Goal: Information Seeking & Learning: Learn about a topic

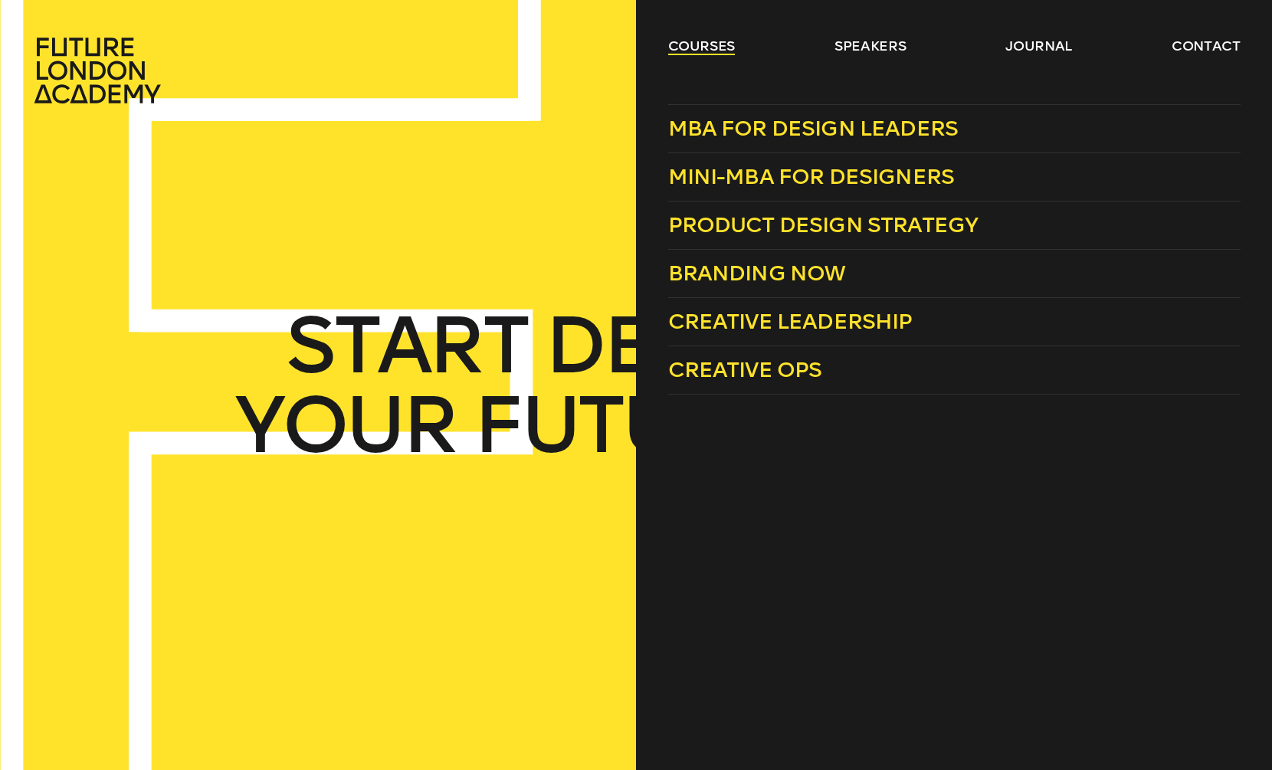
click at [727, 51] on link "courses" at bounding box center [701, 46] width 67 height 18
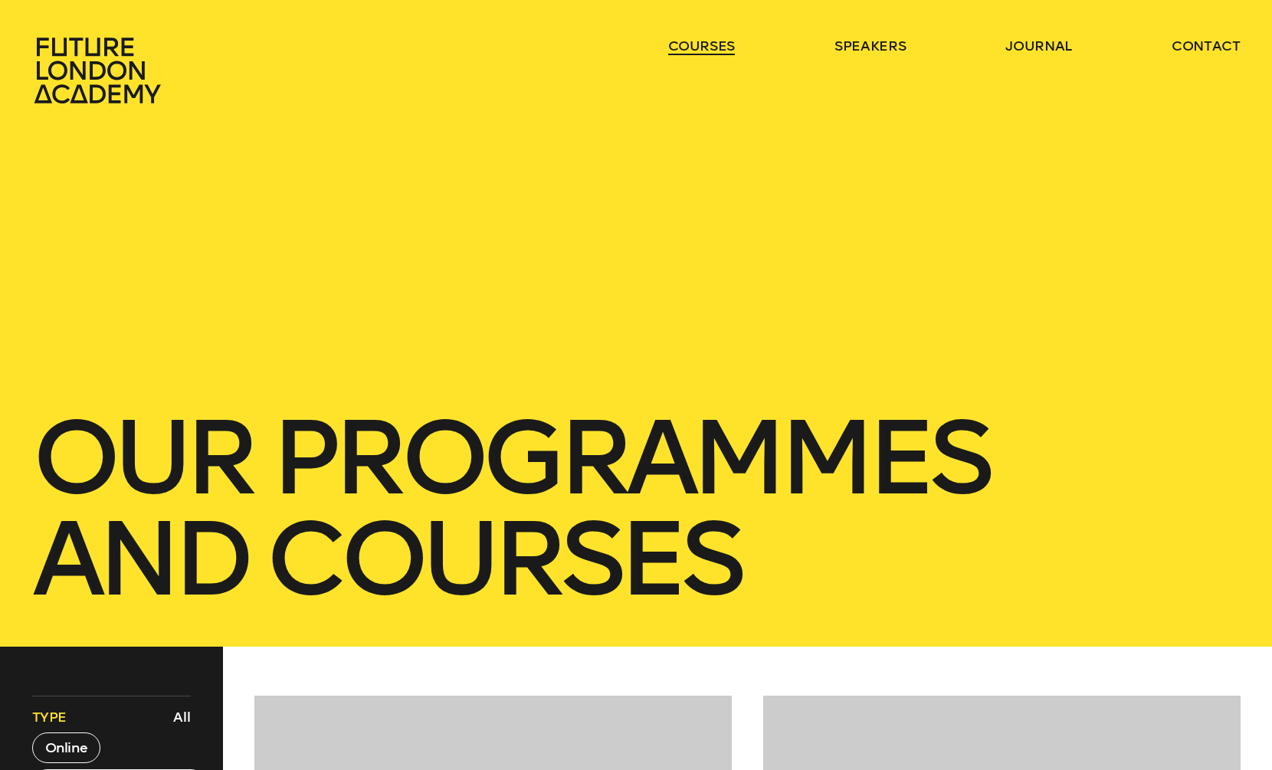
click at [727, 51] on link "courses" at bounding box center [701, 46] width 67 height 18
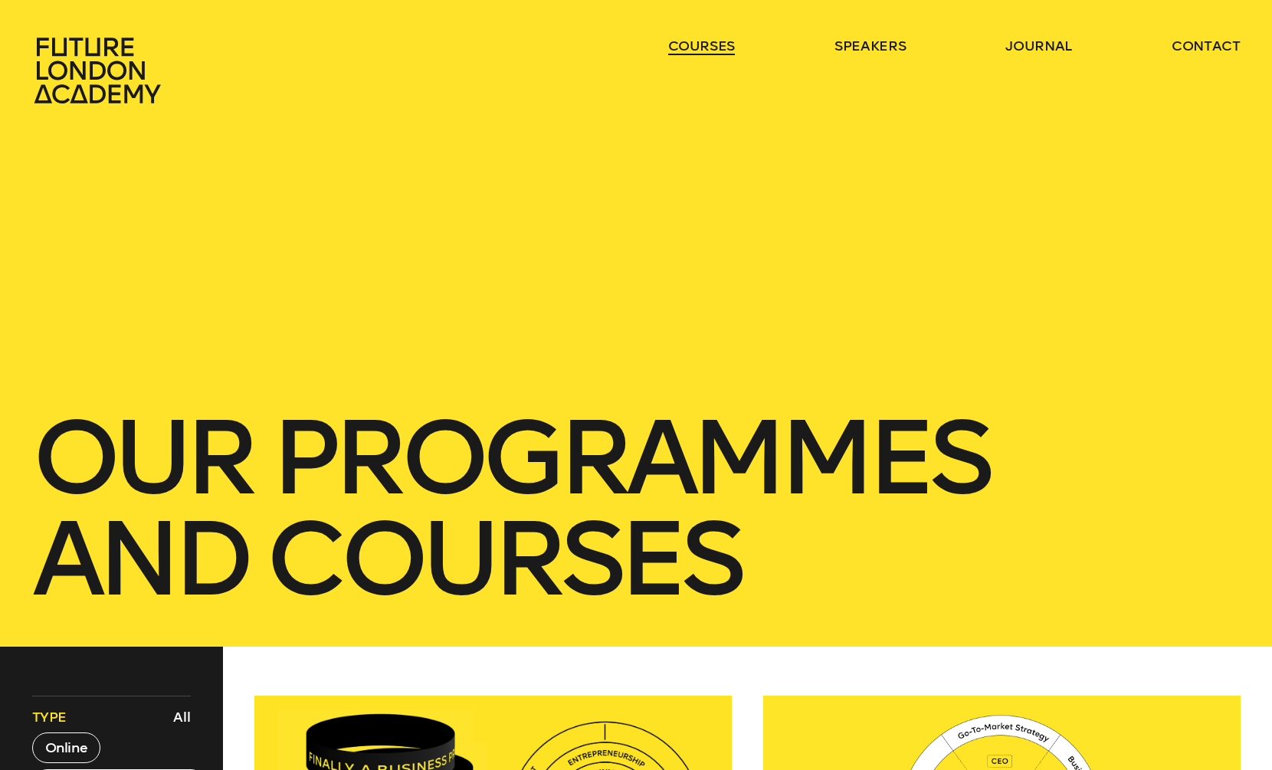
click at [727, 51] on link "courses" at bounding box center [701, 46] width 67 height 18
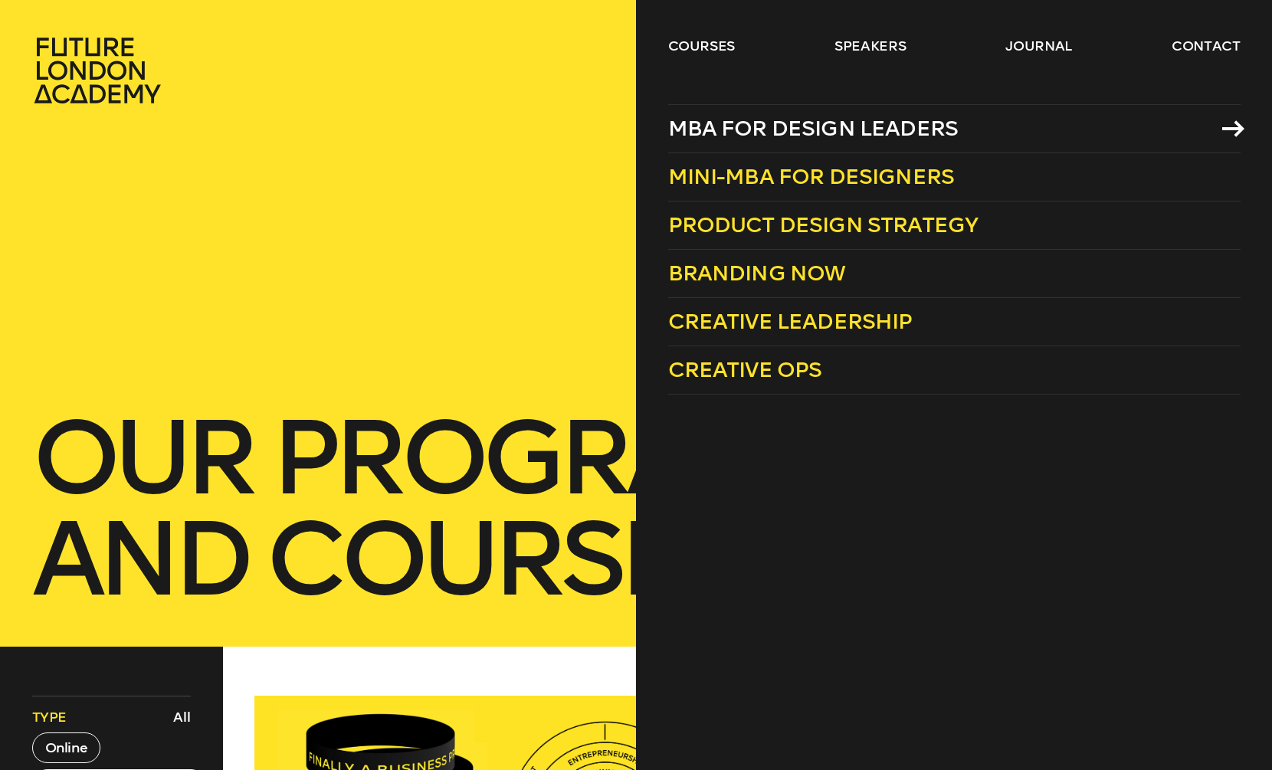
click at [706, 128] on span "MBA for Design Leaders" at bounding box center [813, 128] width 290 height 25
